Goal: Information Seeking & Learning: Learn about a topic

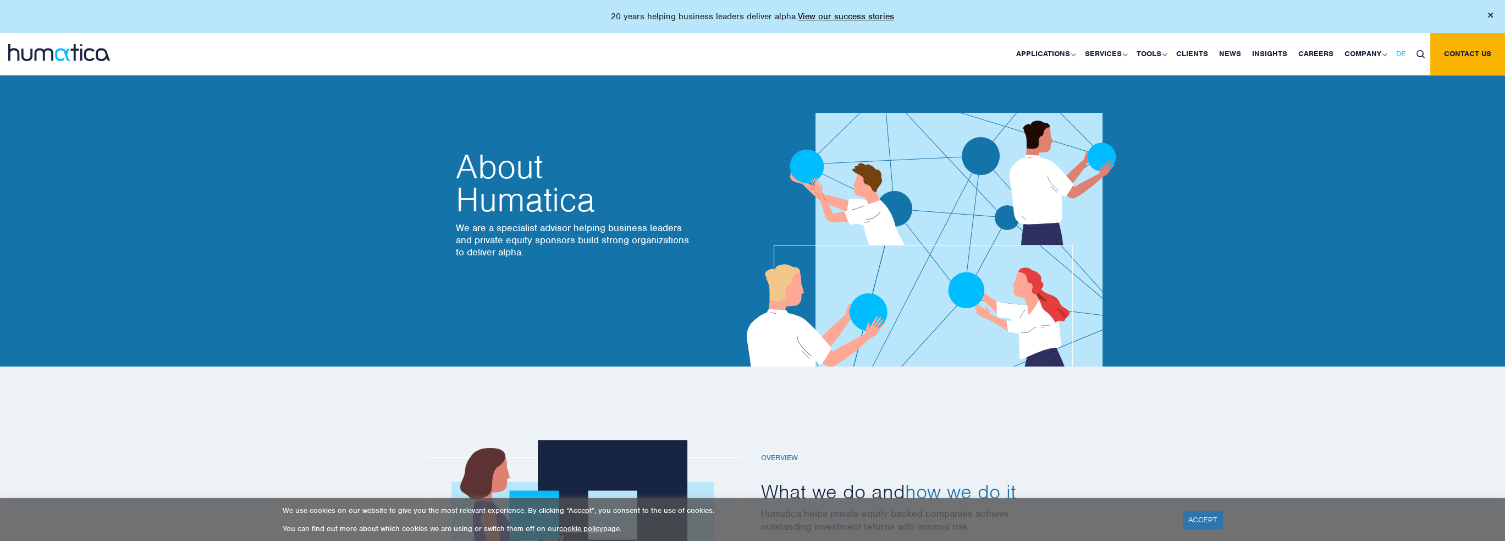
click at [1400, 53] on span "DE" at bounding box center [1400, 53] width 9 height 9
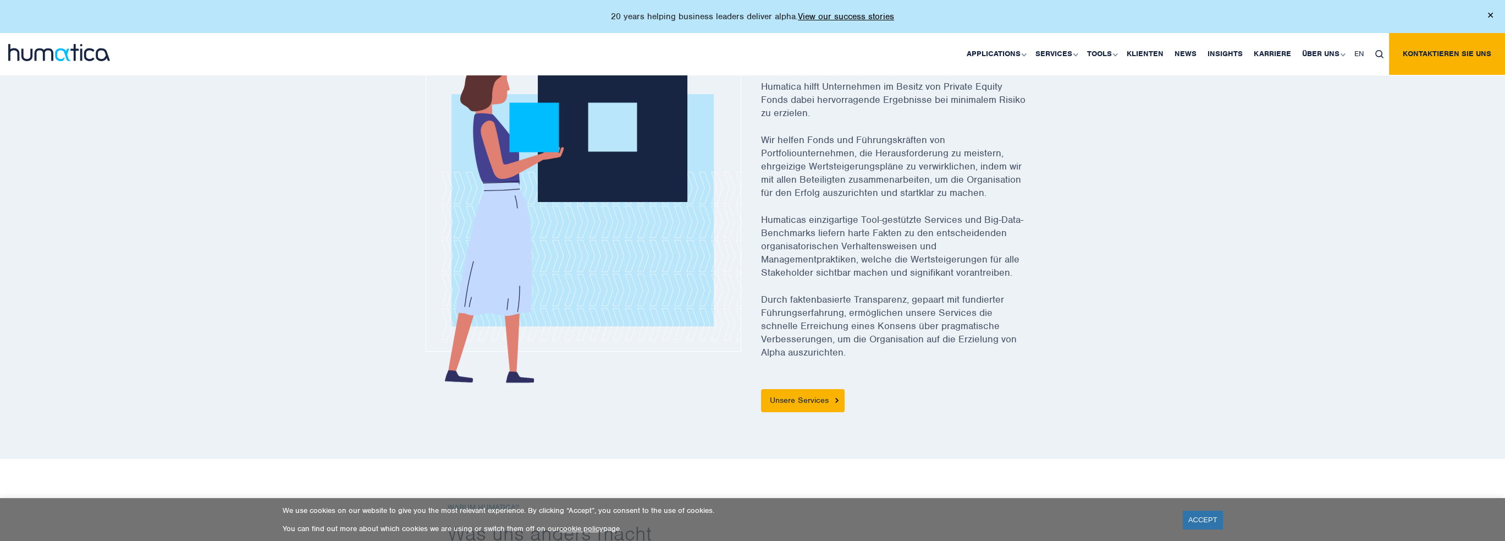
scroll to position [385, 0]
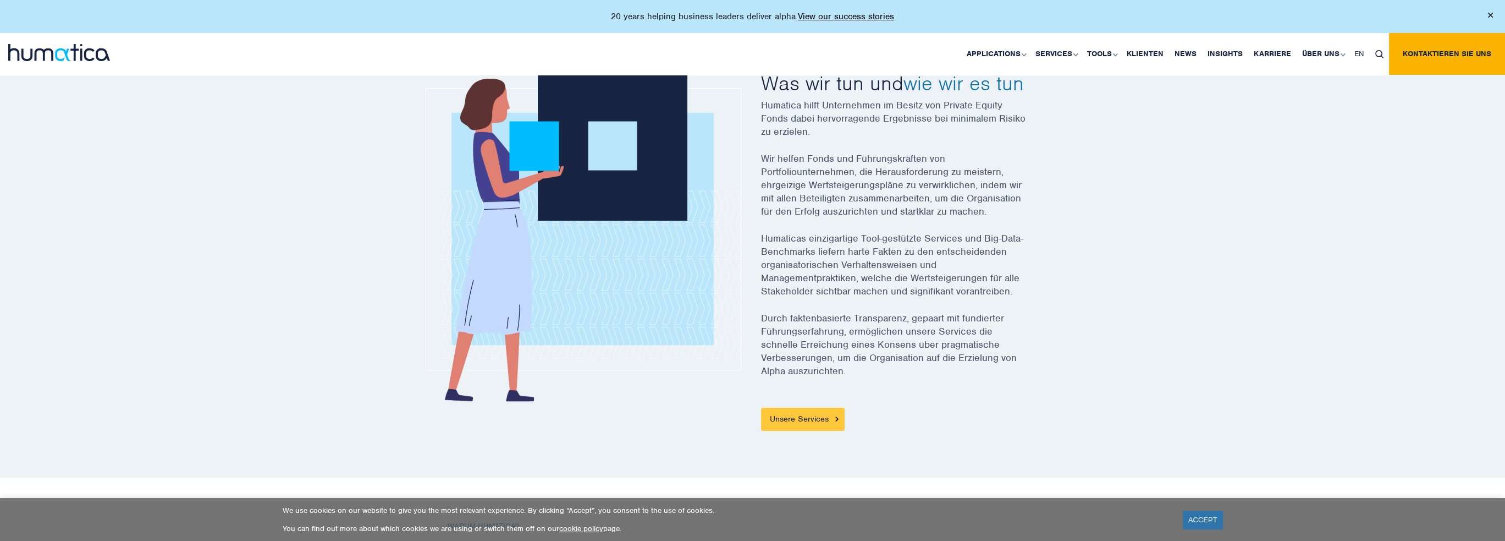
click at [787, 423] on link "Unsere Services" at bounding box center [803, 418] width 84 height 23
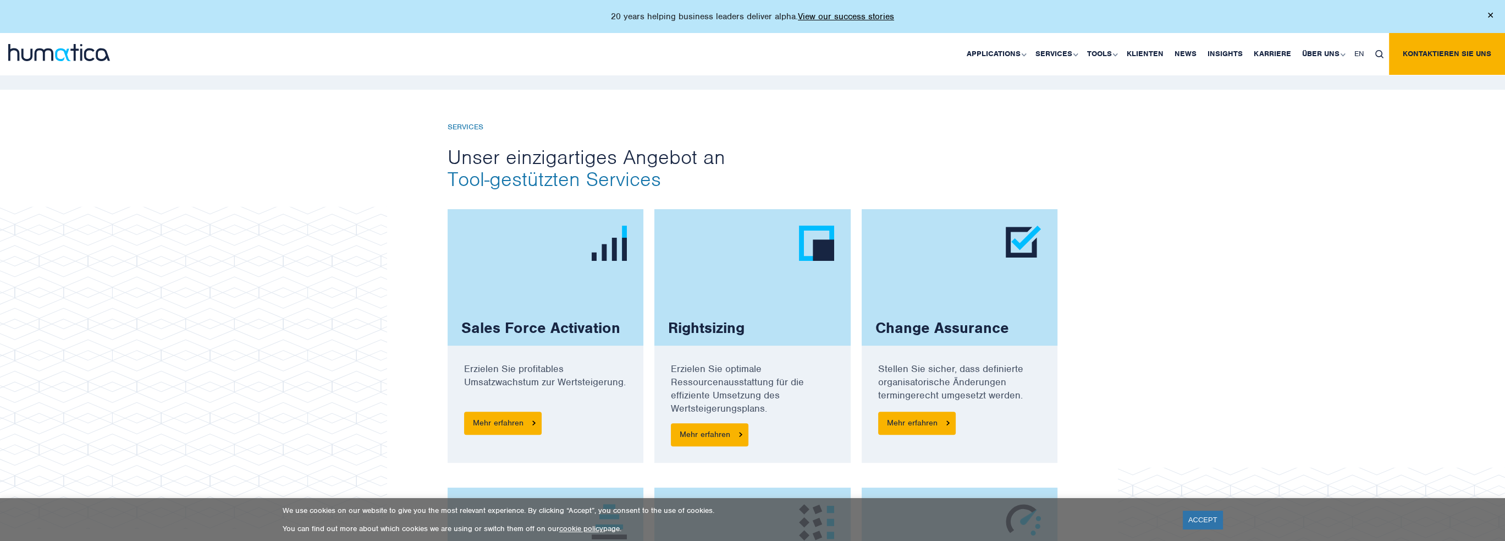
scroll to position [550, 0]
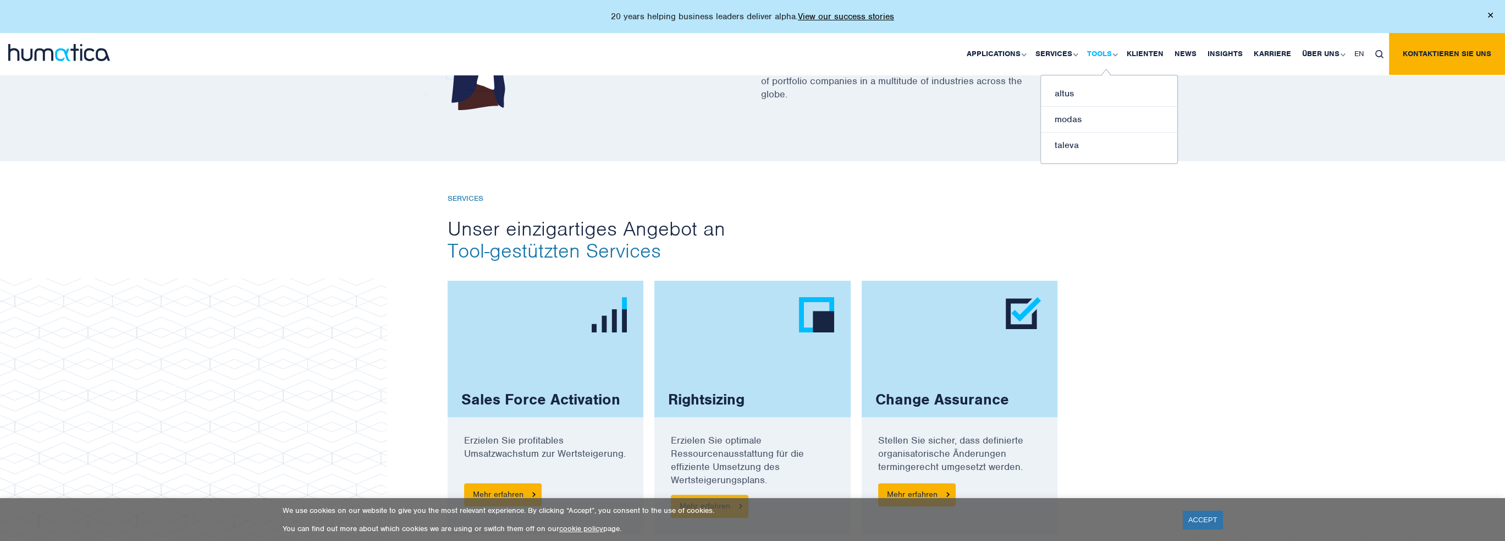
click at [1102, 57] on link "Tools" at bounding box center [1102, 54] width 40 height 42
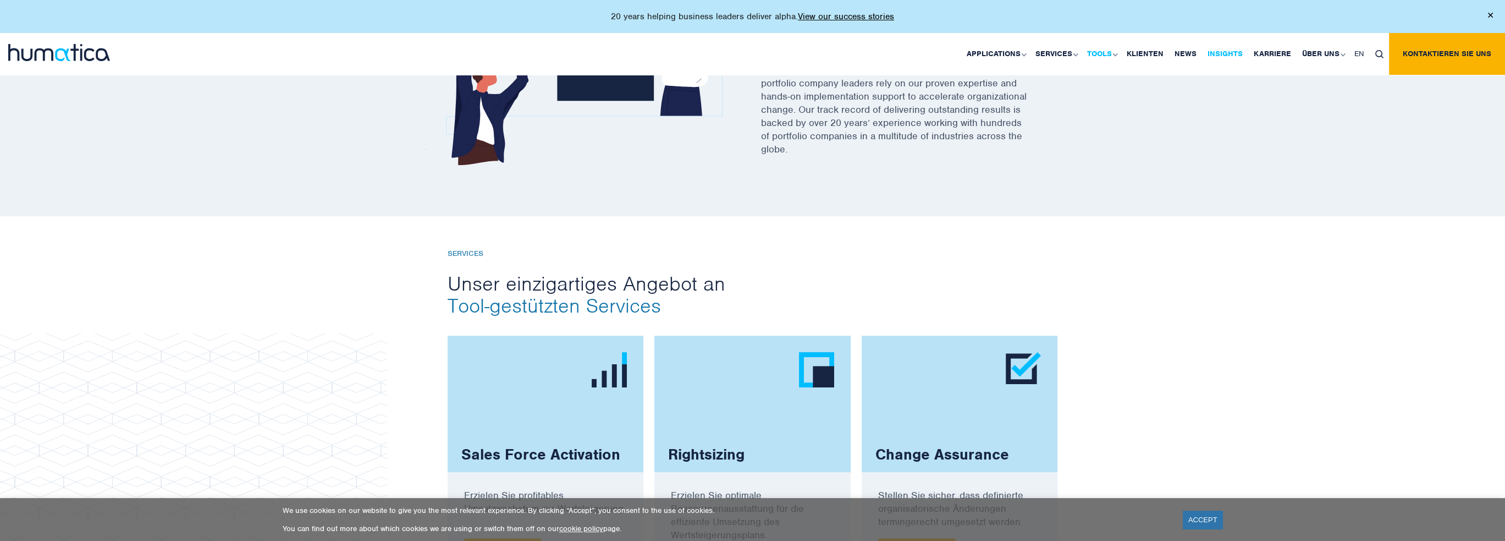
scroll to position [440, 0]
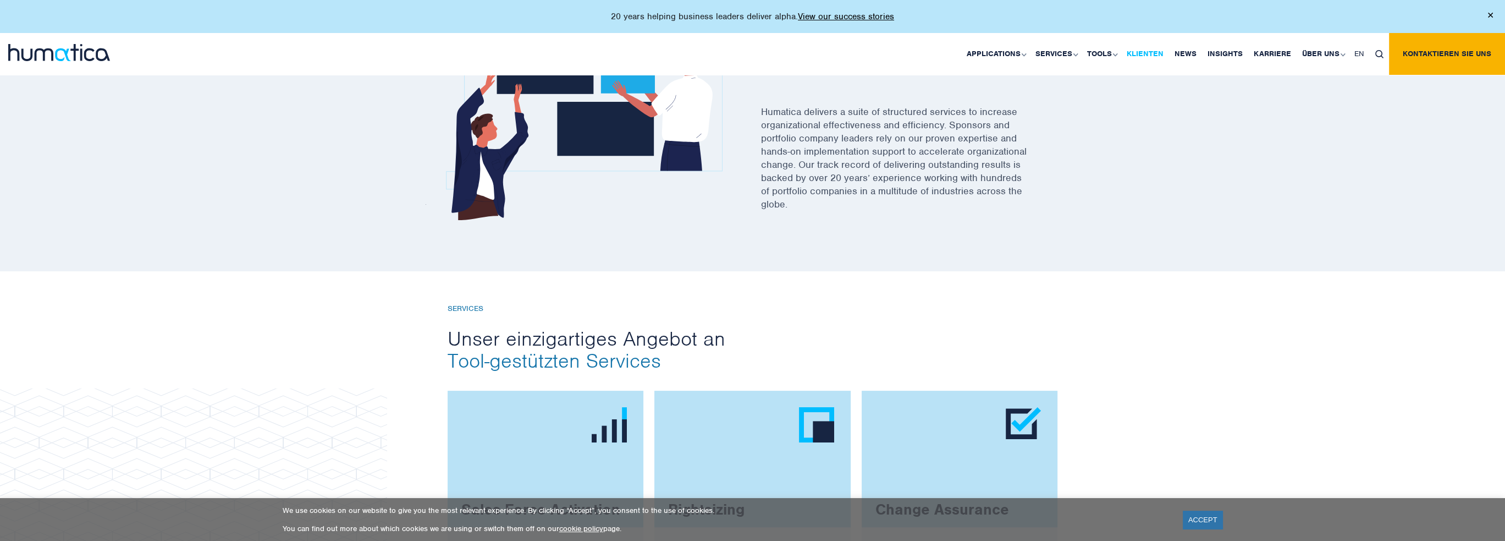
click at [1141, 48] on link "Klienten" at bounding box center [1145, 54] width 48 height 42
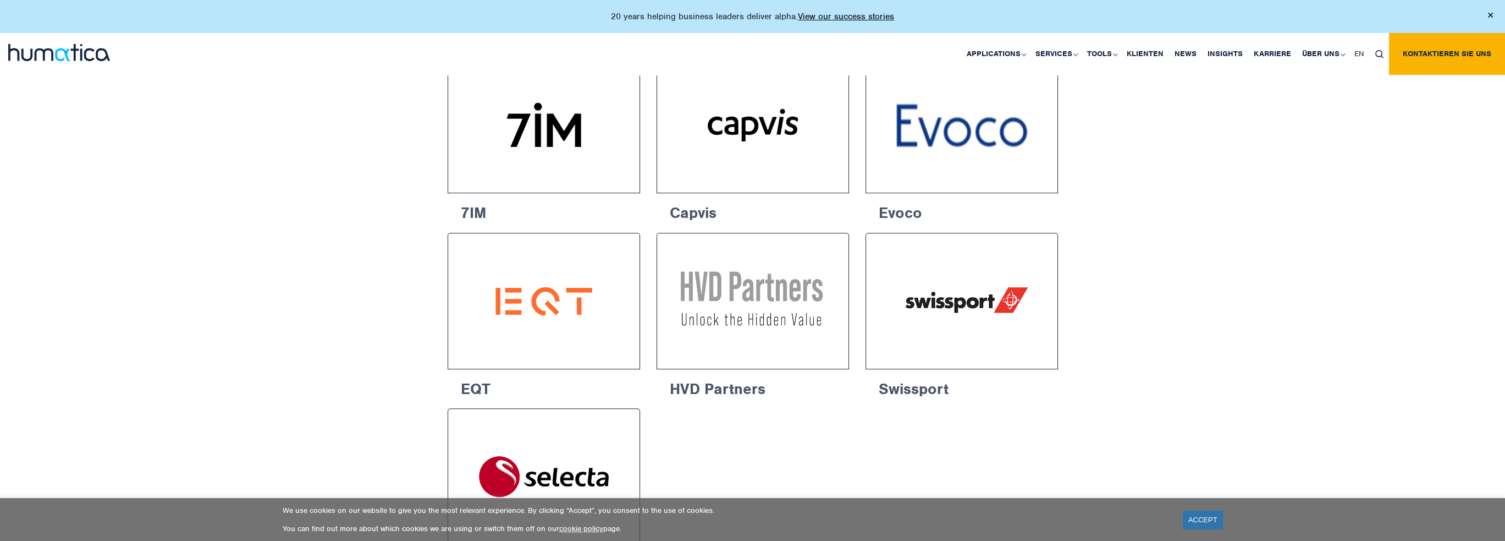
scroll to position [1430, 0]
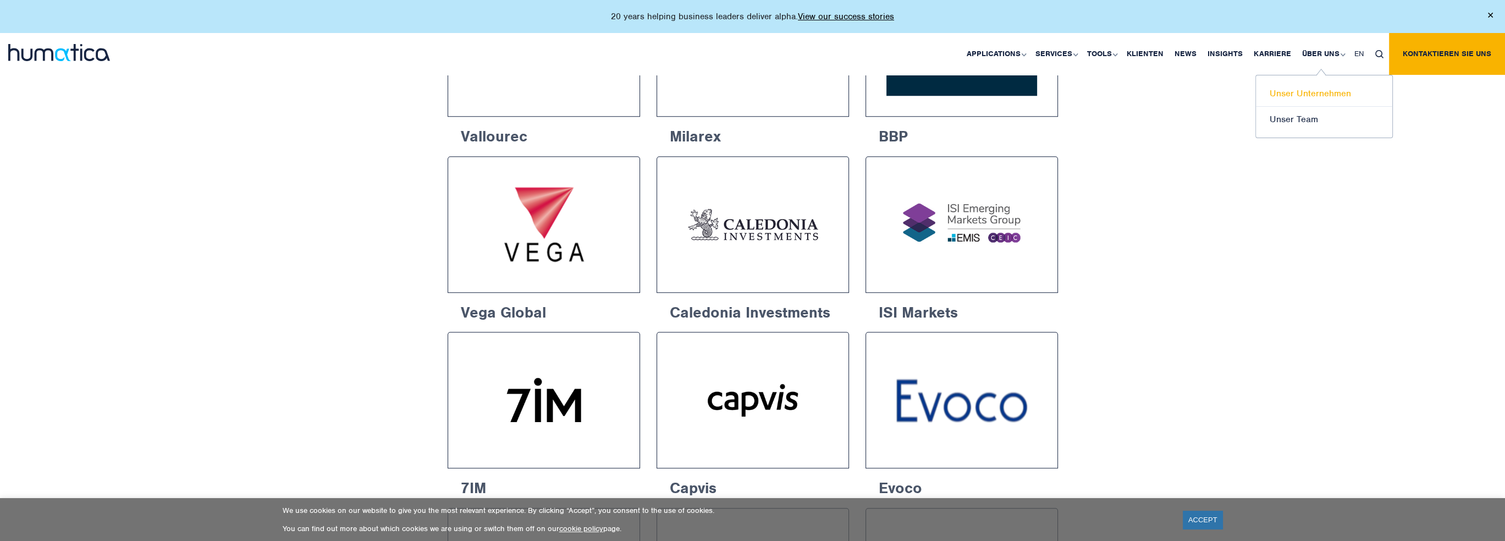
click at [1315, 93] on link "Unser Unternehmen" at bounding box center [1324, 94] width 136 height 26
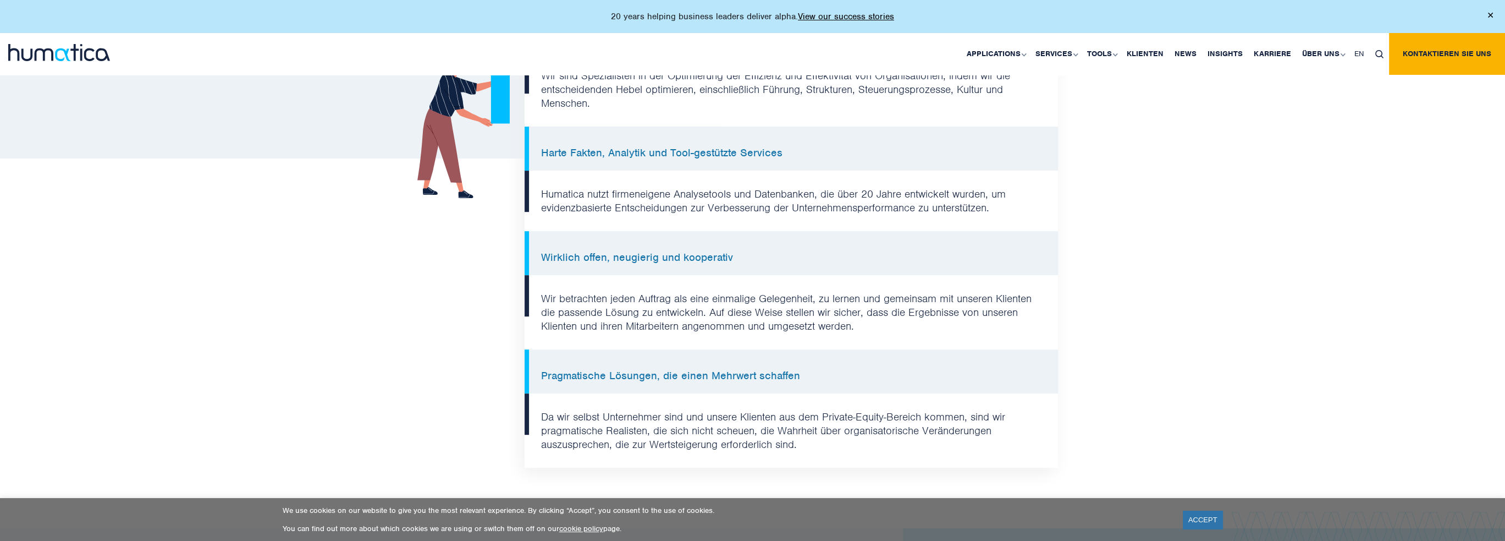
scroll to position [935, 0]
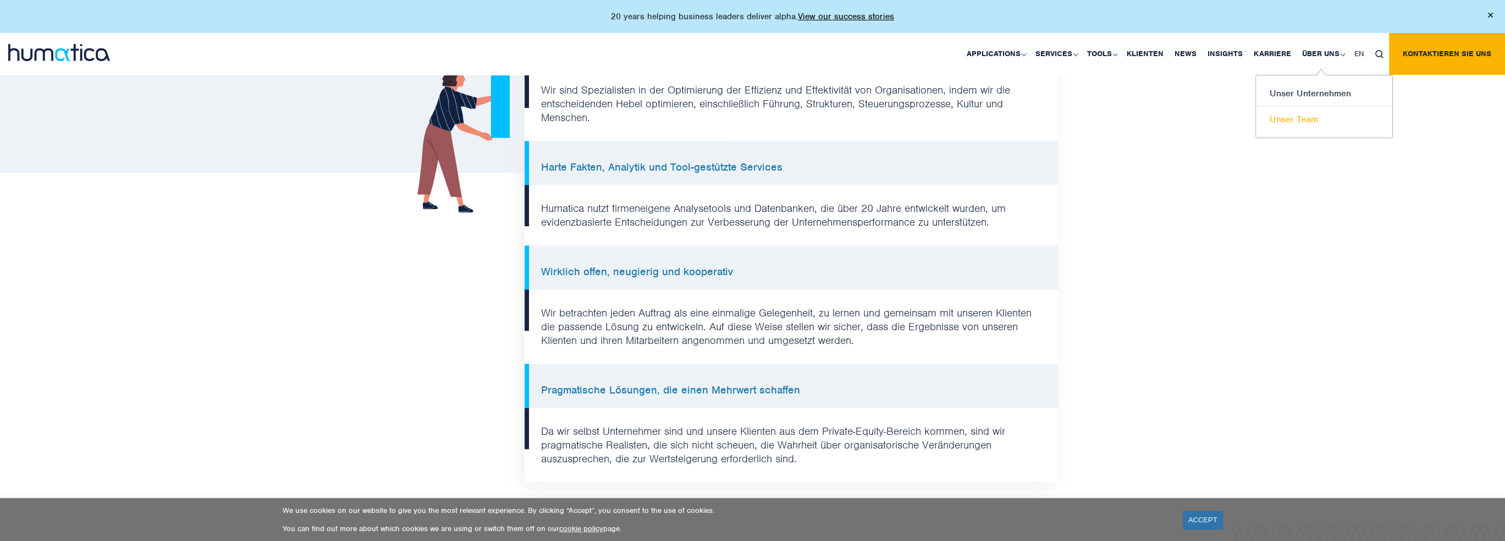
click at [1304, 115] on link "Unser Team" at bounding box center [1324, 119] width 136 height 25
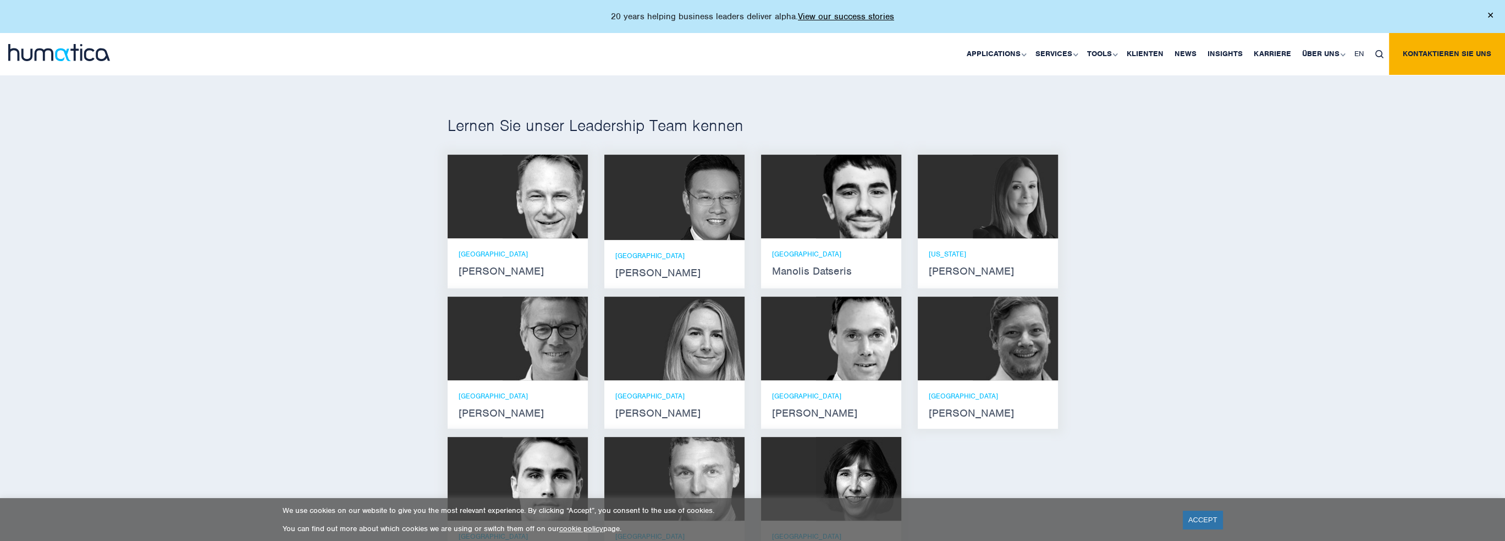
scroll to position [660, 0]
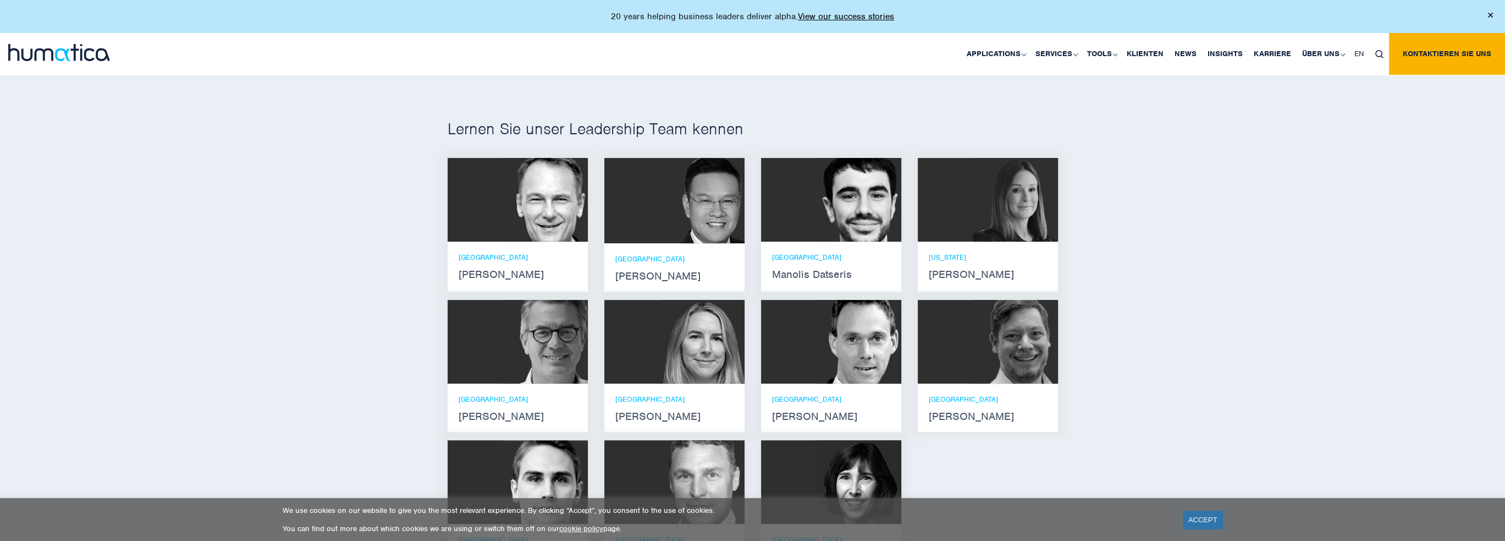
click at [501, 252] on div "Zürich [PERSON_NAME]" at bounding box center [518, 265] width 140 height 48
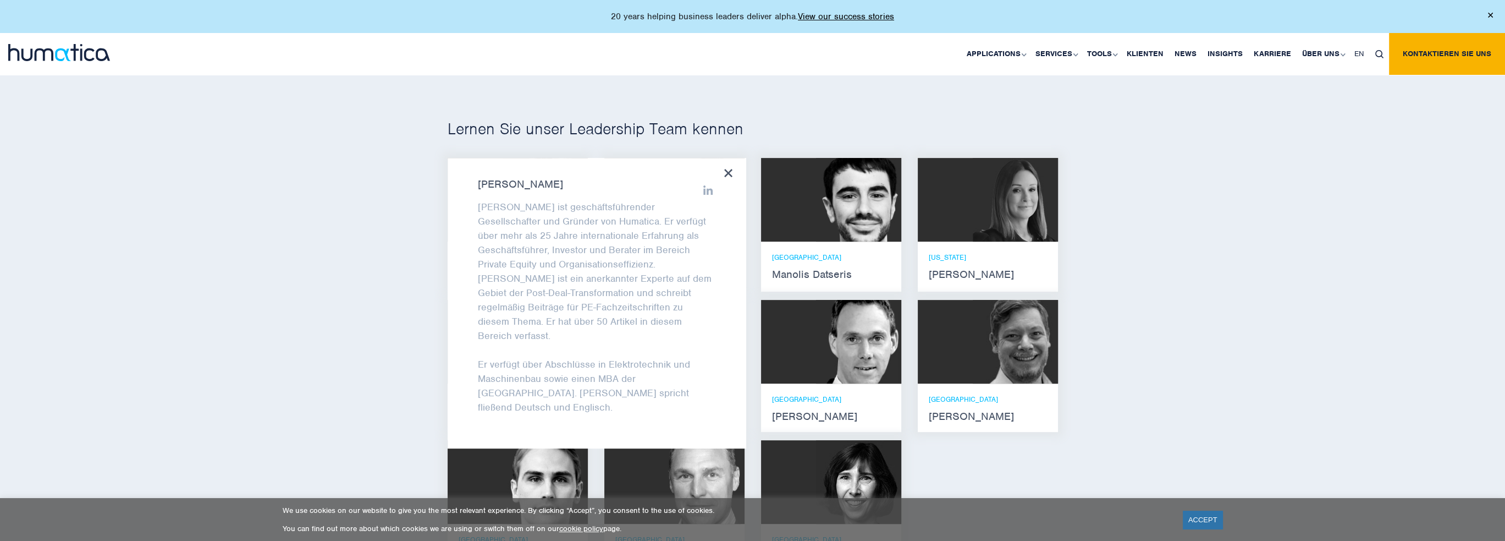
click at [329, 287] on div "Lernen Sie unser Leadership Team kennen [PERSON_NAME] Er verfügt über Abschlüss…" at bounding box center [752, 349] width 1505 height 560
click at [727, 177] on icon at bounding box center [728, 173] width 8 height 8
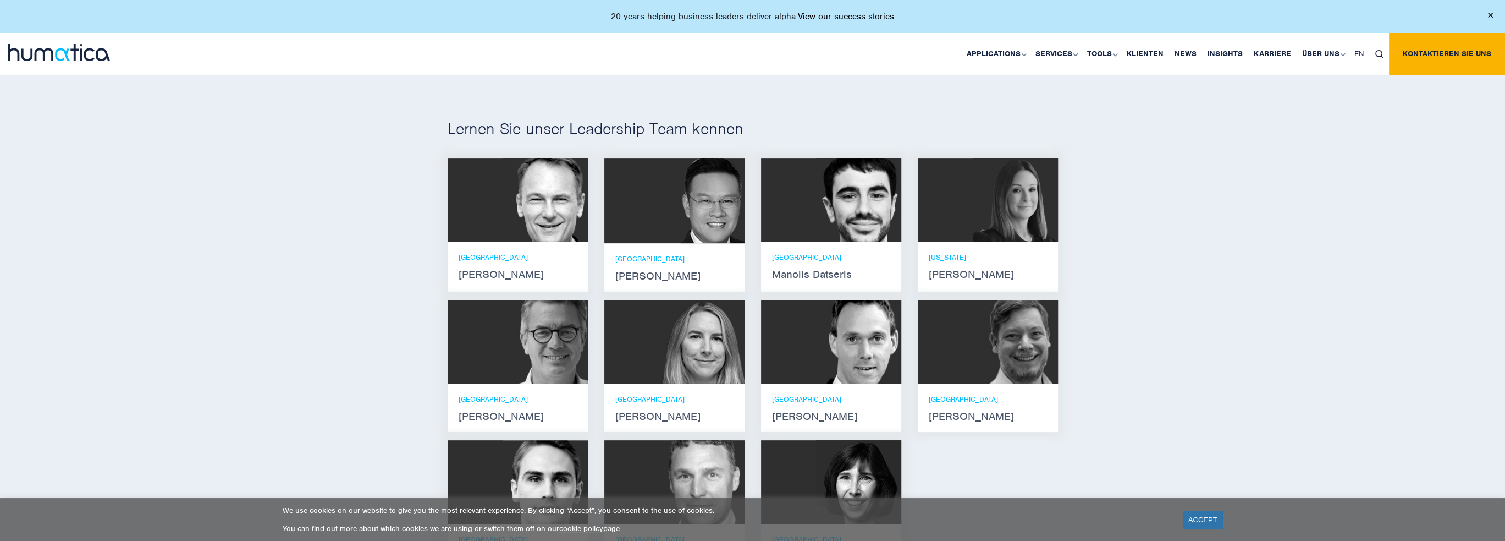
scroll to position [550, 0]
